Goal: Check status: Check status

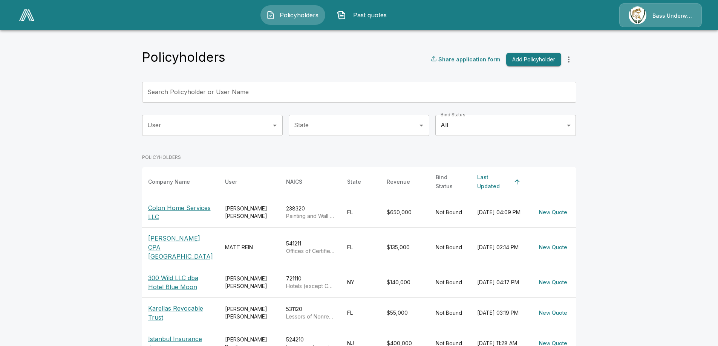
click at [172, 208] on p "Colon Home Services LLC" at bounding box center [180, 212] width 65 height 18
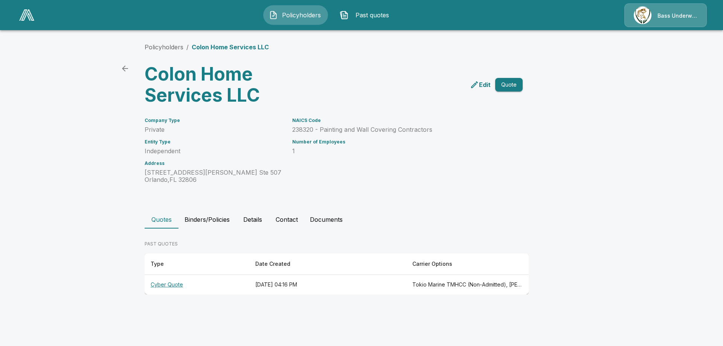
click at [42, 203] on main "Policyholders / Colon Home Services LLC Colon Home Services LLC Edit Quote Comp…" at bounding box center [361, 154] width 723 height 309
click at [176, 285] on th "Cyber Quote" at bounding box center [197, 285] width 105 height 20
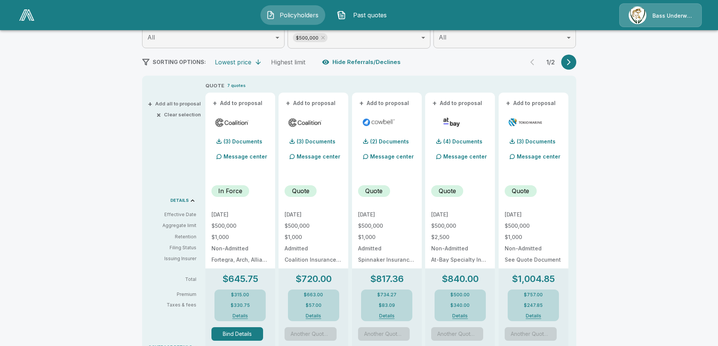
scroll to position [151, 0]
